Goal: Information Seeking & Learning: Find specific fact

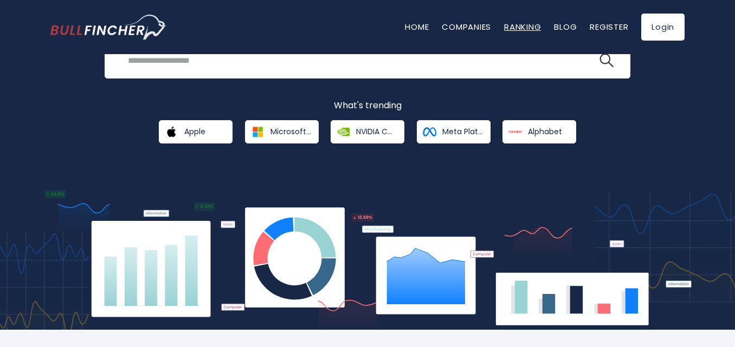
click at [518, 27] on link "Ranking" at bounding box center [522, 26] width 37 height 11
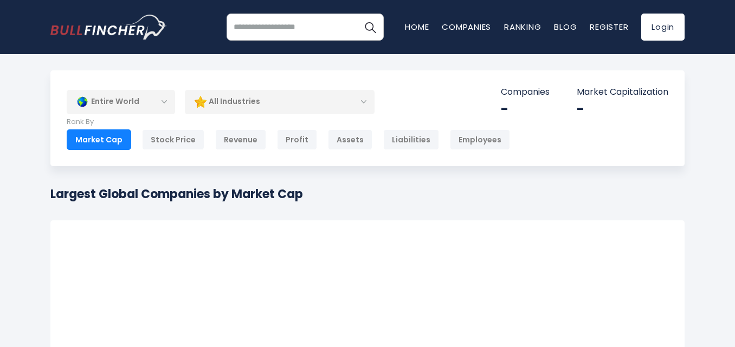
click at [163, 102] on div "Entire World" at bounding box center [121, 101] width 108 height 25
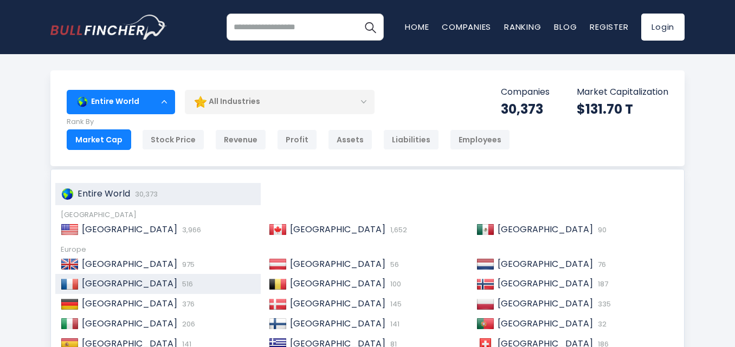
click at [125, 289] on div "France 516" at bounding box center [167, 284] width 177 height 11
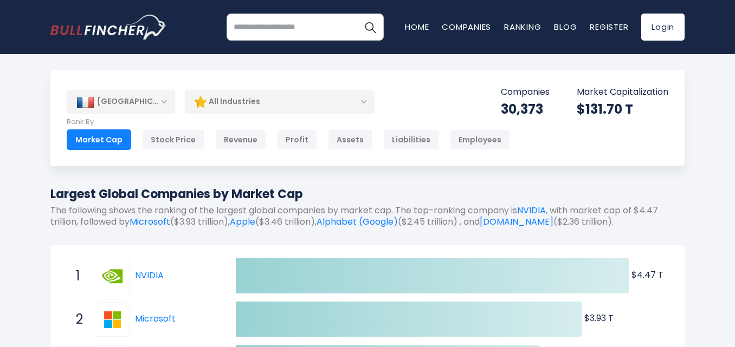
click at [366, 104] on div "All Industries" at bounding box center [280, 101] width 190 height 25
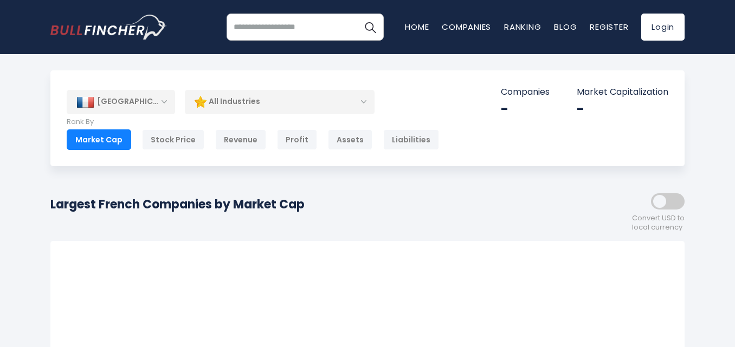
click at [369, 102] on div "All Industries" at bounding box center [280, 101] width 190 height 25
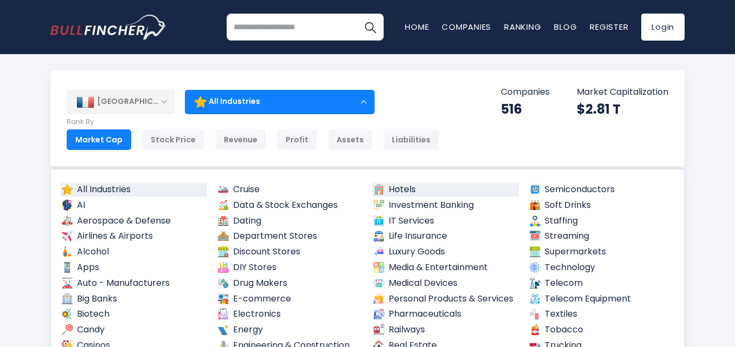
click at [414, 191] on link "Hotels" at bounding box center [445, 190] width 146 height 14
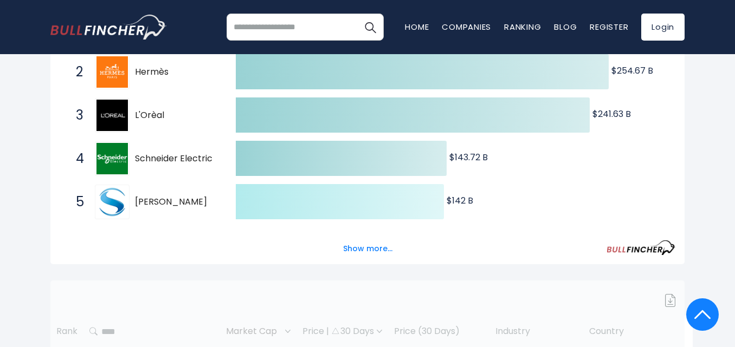
scroll to position [271, 0]
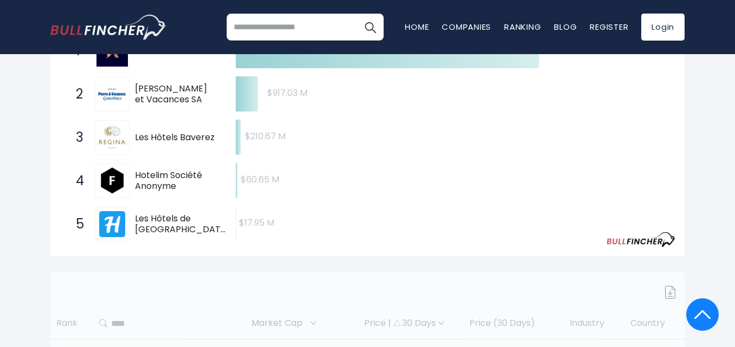
scroll to position [232, 0]
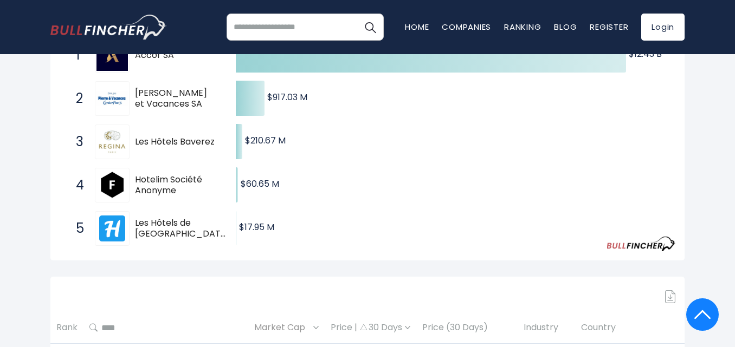
drag, startPoint x: 189, startPoint y: 191, endPoint x: 137, endPoint y: 180, distance: 52.6
click at [137, 180] on span "Hotelim Société Anonyme" at bounding box center [176, 186] width 82 height 23
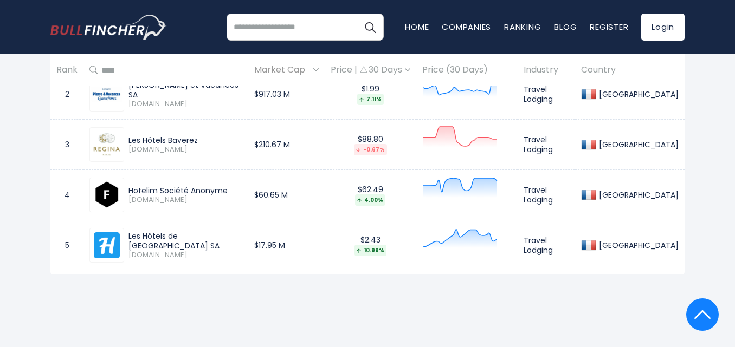
scroll to position [611, 0]
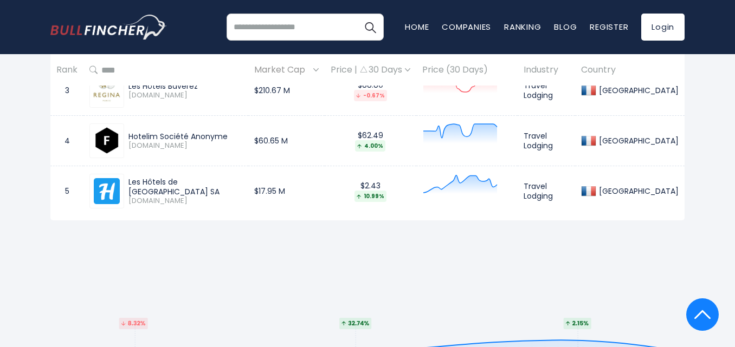
drag, startPoint x: 230, startPoint y: 138, endPoint x: 134, endPoint y: 139, distance: 95.4
click at [134, 139] on div "Hotelim Société Anonyme" at bounding box center [185, 137] width 114 height 10
copy div "Hotelim Société Anonyme"
drag, startPoint x: 218, startPoint y: 187, endPoint x: 145, endPoint y: 186, distance: 72.6
click at [132, 190] on div "Les Hôtels de Paris SA" at bounding box center [185, 187] width 114 height 20
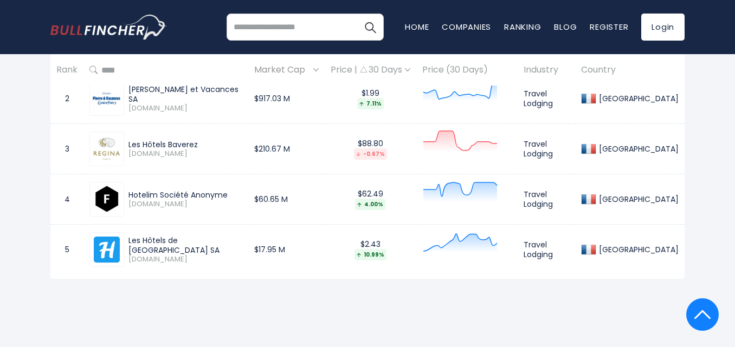
scroll to position [449, 0]
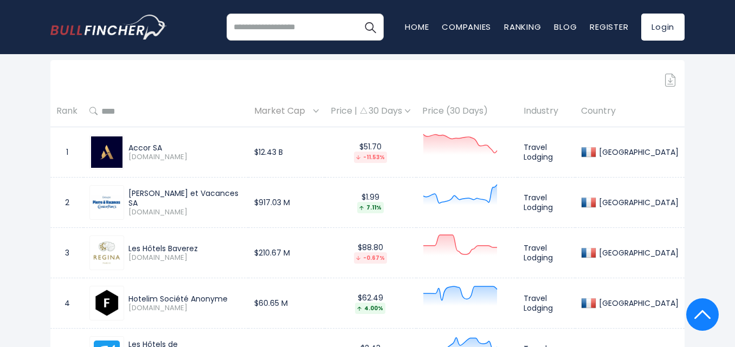
drag, startPoint x: 206, startPoint y: 252, endPoint x: 132, endPoint y: 250, distance: 74.8
click at [132, 250] on div "Les Hôtels Baverez" at bounding box center [185, 249] width 114 height 10
copy div "Les Hôtels Baverez"
